Goal: Information Seeking & Learning: Learn about a topic

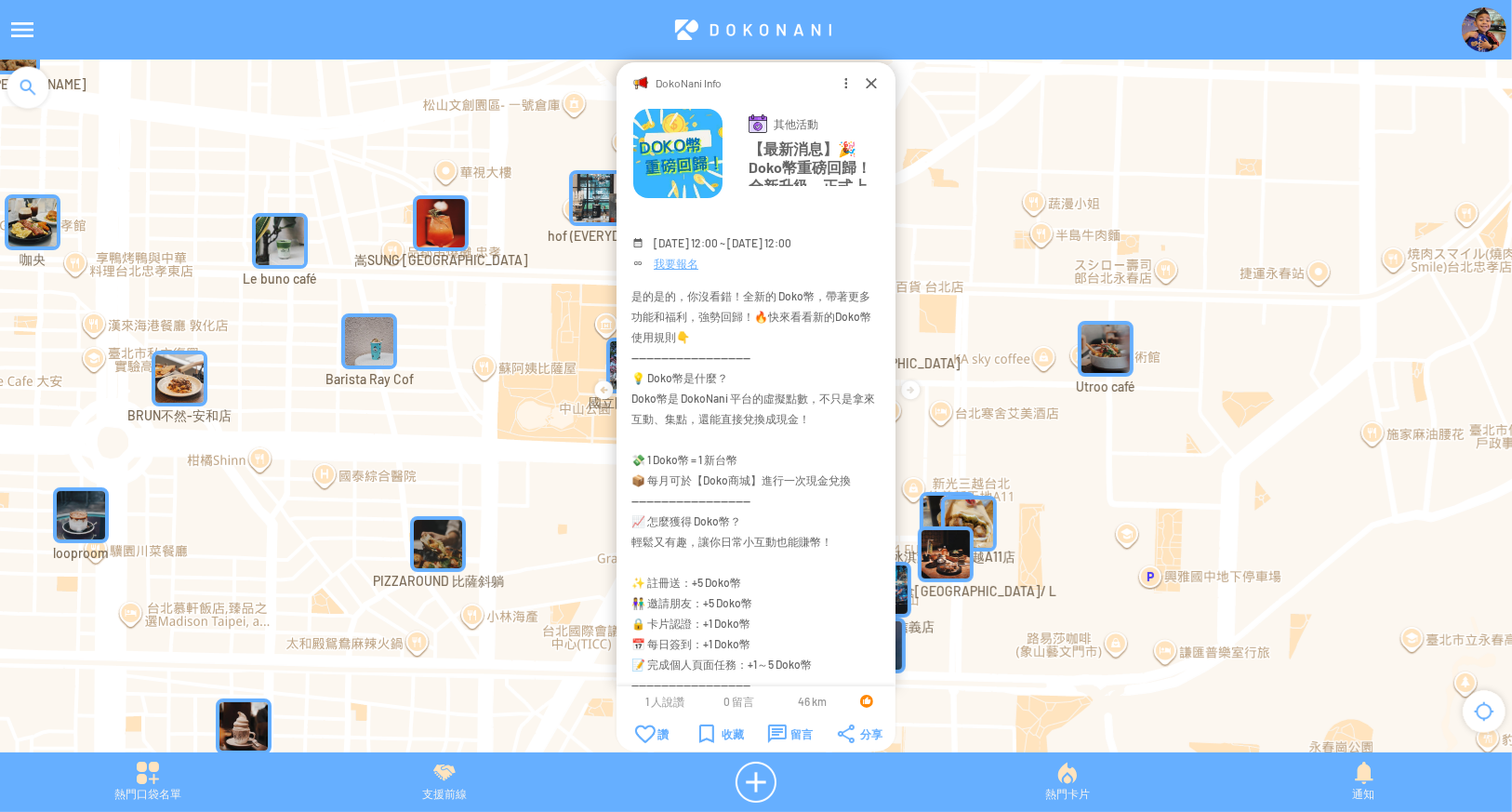
drag, startPoint x: 717, startPoint y: 294, endPoint x: 815, endPoint y: 489, distance: 218.2
click at [815, 489] on div "是的是的，你沒看錯！全新的 Doko幣，帶著更多功能和福利，強勢回歸！🔥快來看看新的Doko幣使用規則👇 --------------------------…" at bounding box center [756, 552] width 249 height 532
click at [813, 507] on div "是的是的，你沒看錯！全新的 Doko幣，帶著更多功能和福利，強勢回歸！🔥快來看看新的Doko幣使用規則👇 --------------------------…" at bounding box center [756, 552] width 249 height 532
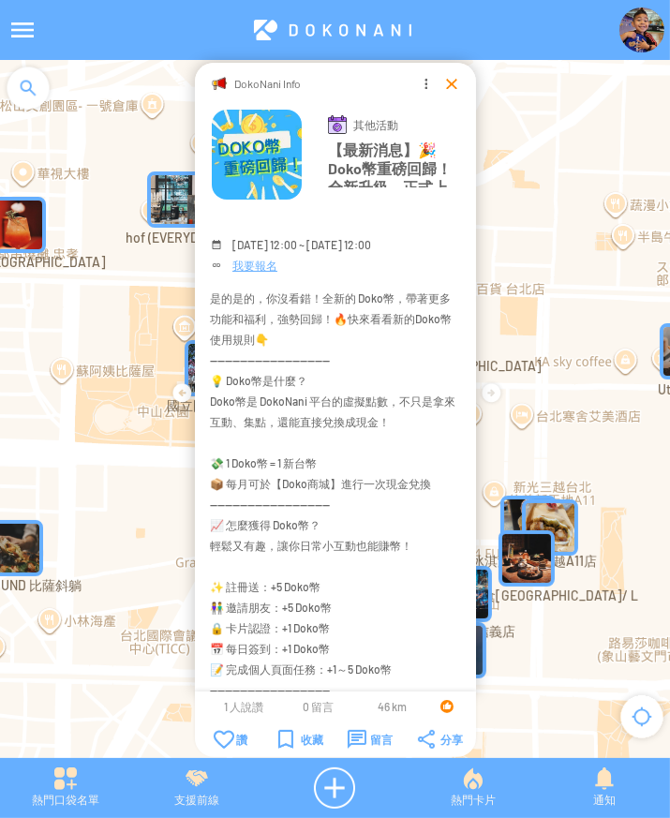
click at [444, 89] on div at bounding box center [451, 83] width 19 height 19
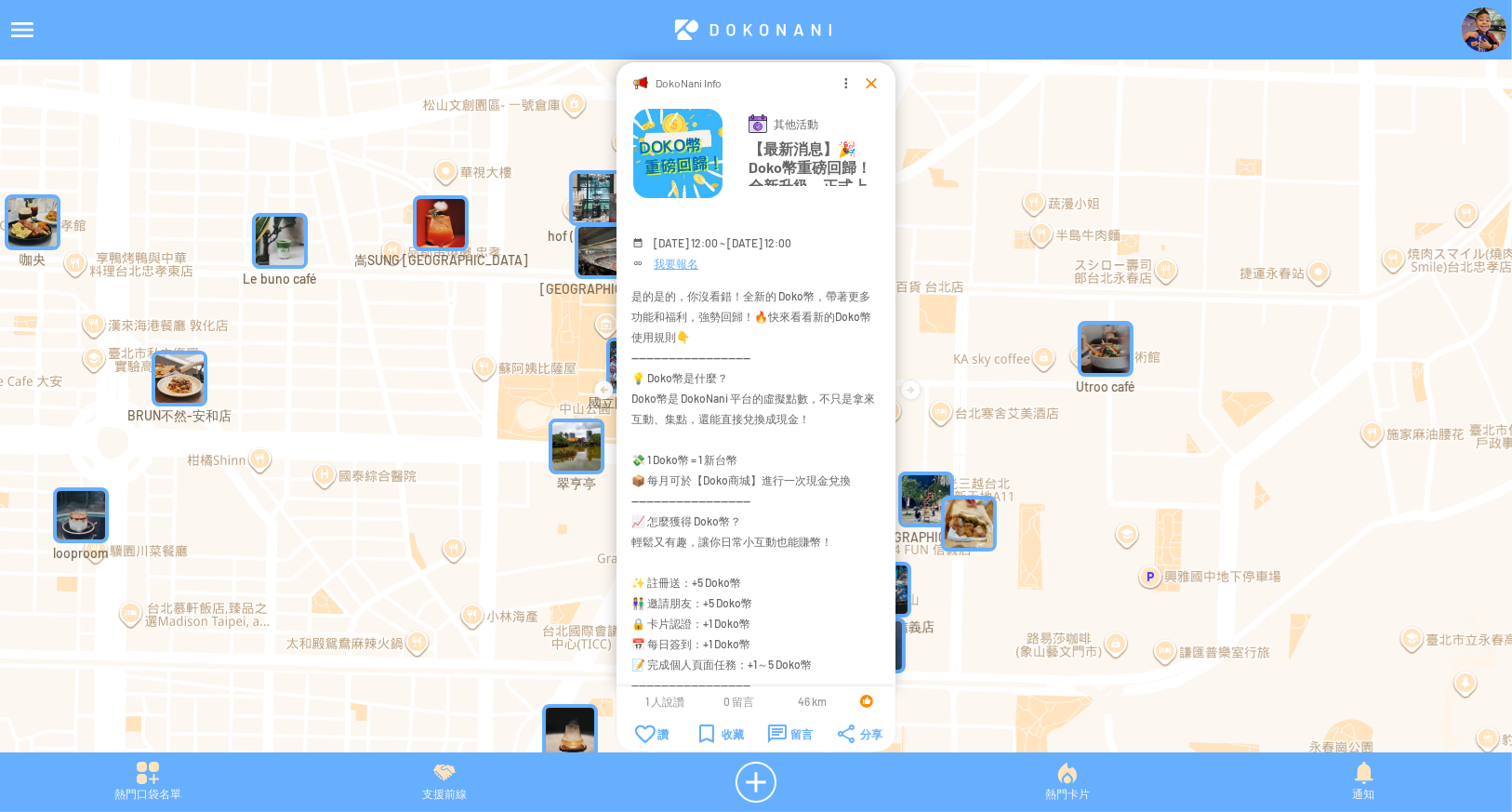
click at [870, 82] on div at bounding box center [871, 82] width 19 height 19
